Goal: Task Accomplishment & Management: Use online tool/utility

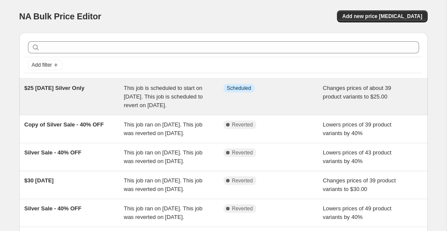
click at [155, 92] on div "This job is scheduled to start on [DATE]. This job is scheduled to revert on [D…" at bounding box center [174, 97] width 100 height 26
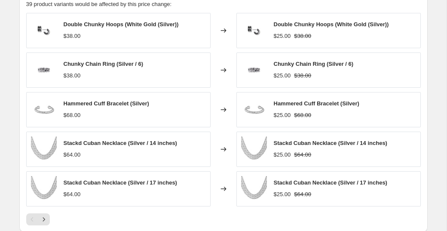
scroll to position [772, 0]
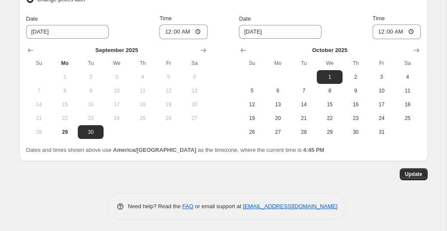
click at [361, 172] on div "Update" at bounding box center [223, 174] width 408 height 12
click at [380, 28] on input "00:00" at bounding box center [397, 32] width 48 height 15
click at [380, 29] on input "00:00" at bounding box center [397, 32] width 48 height 15
click at [380, 31] on input "00:00" at bounding box center [397, 32] width 48 height 15
drag, startPoint x: 380, startPoint y: 31, endPoint x: 411, endPoint y: 33, distance: 30.5
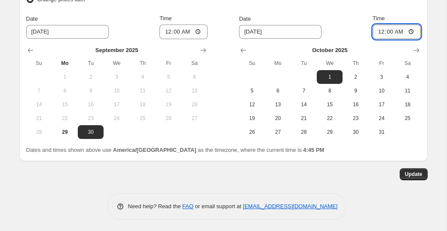
click at [382, 31] on input "00:00" at bounding box center [397, 32] width 48 height 15
click at [416, 32] on input "00:00" at bounding box center [397, 32] width 48 height 15
click at [413, 32] on input "00:00" at bounding box center [397, 32] width 48 height 15
type input "02:00"
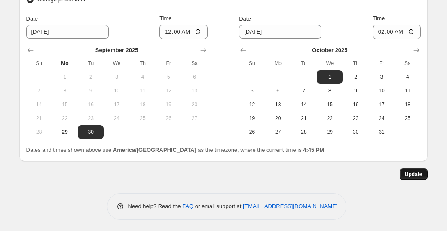
click at [420, 176] on button "Update" at bounding box center [414, 174] width 28 height 12
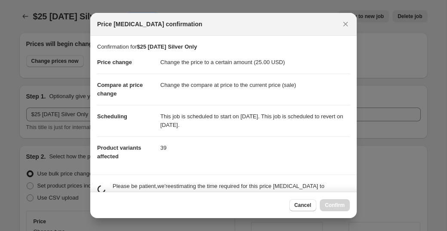
scroll to position [0, 0]
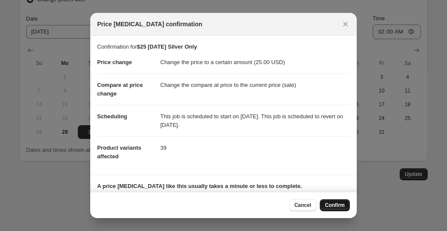
click at [340, 206] on span "Confirm" at bounding box center [335, 205] width 20 height 7
